Goal: Task Accomplishment & Management: Use online tool/utility

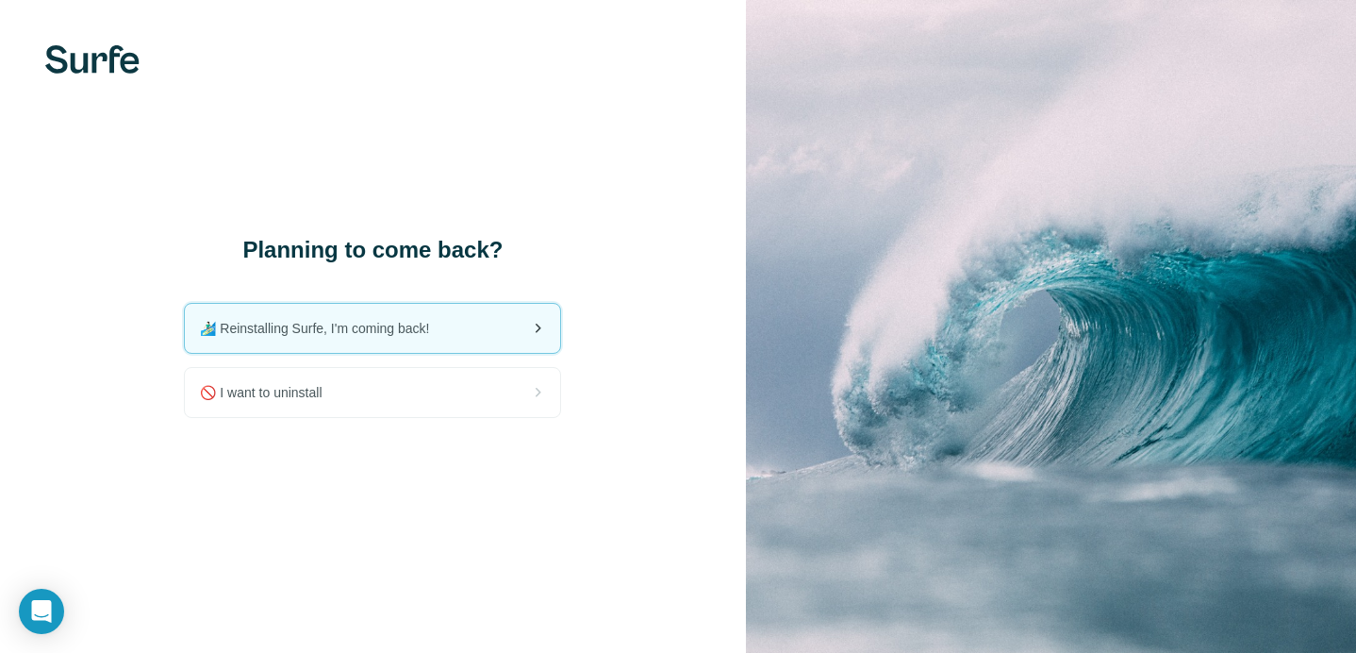
click at [386, 333] on span "🏄🏻‍♂️ Reinstalling Surfe, I'm coming back!" at bounding box center [322, 328] width 244 height 19
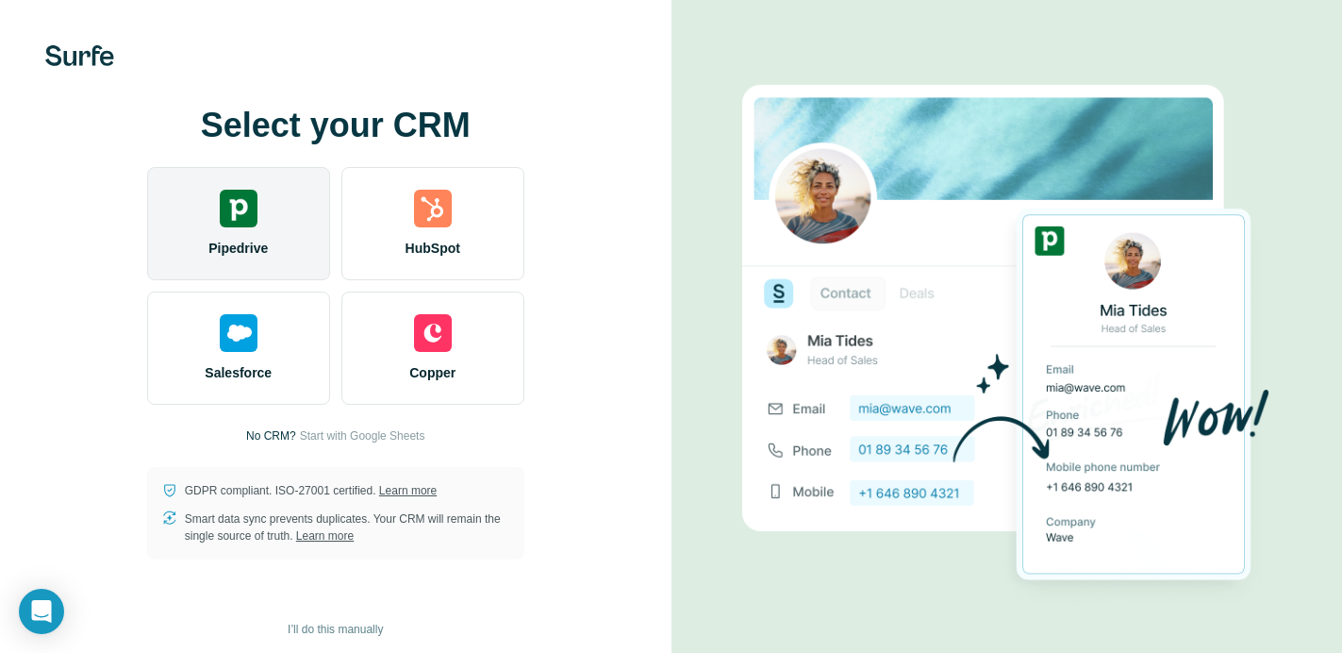
click at [245, 224] on img at bounding box center [239, 209] width 38 height 38
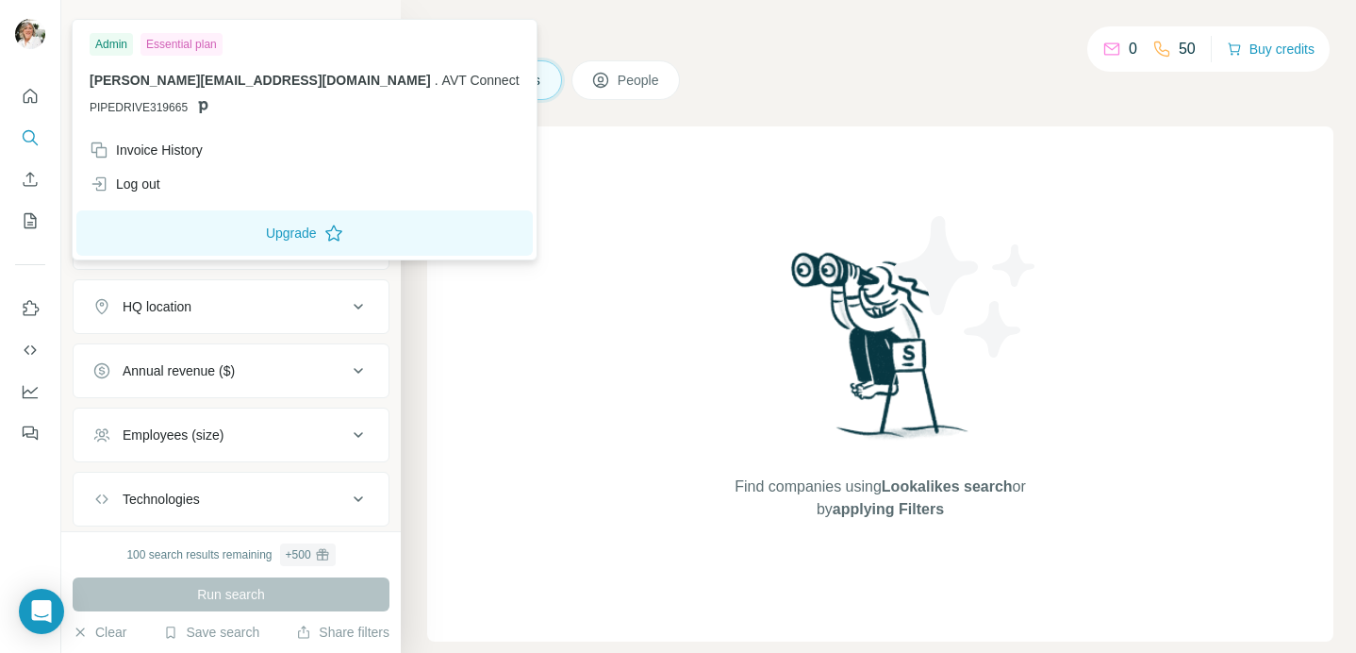
click at [184, 41] on div "Essential plan" at bounding box center [182, 44] width 82 height 23
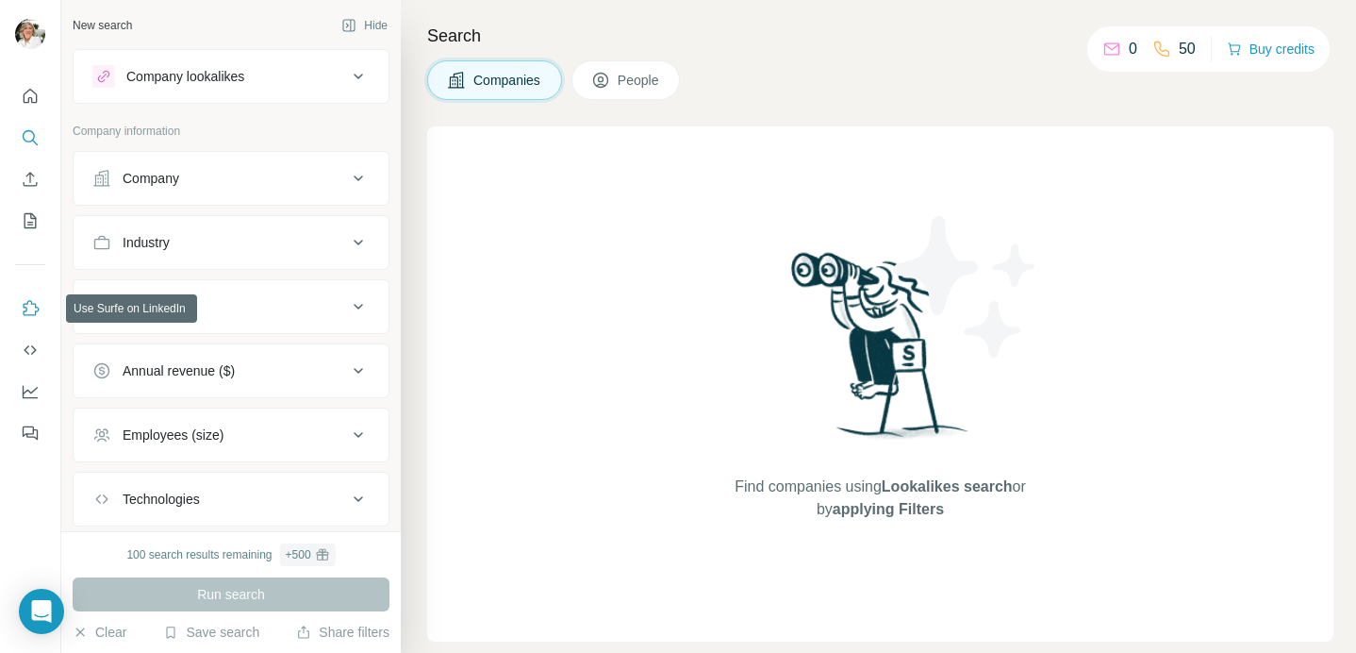
click at [28, 316] on icon "Use Surfe on LinkedIn" at bounding box center [30, 308] width 19 height 19
